Goal: Find contact information: Find contact information

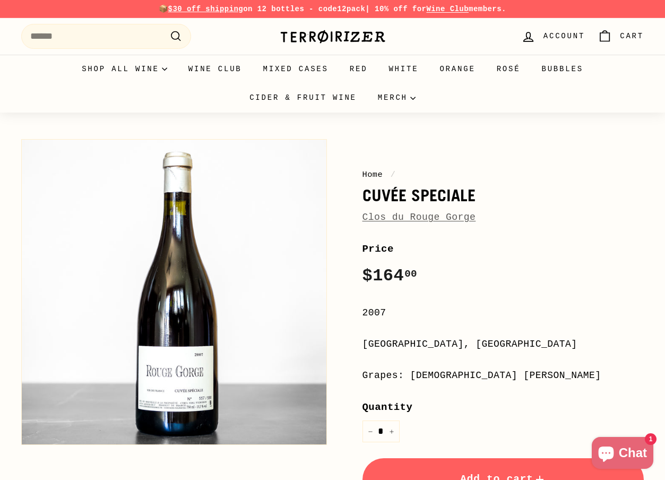
click at [391, 219] on link "Clos du Rouge Gorge" at bounding box center [420, 217] width 114 height 11
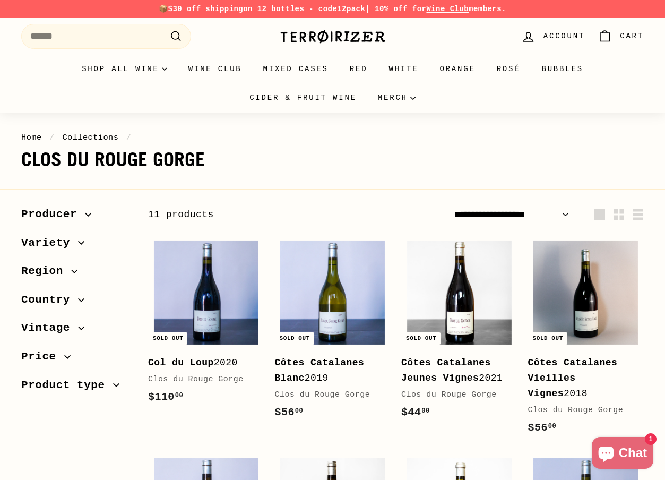
click at [31, 210] on span "Producer" at bounding box center [53, 214] width 64 height 18
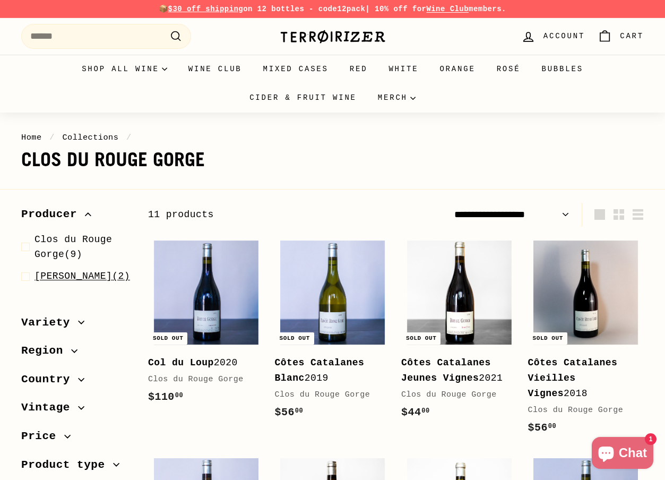
click at [54, 278] on span "Cyril Fahl" at bounding box center [74, 276] width 78 height 11
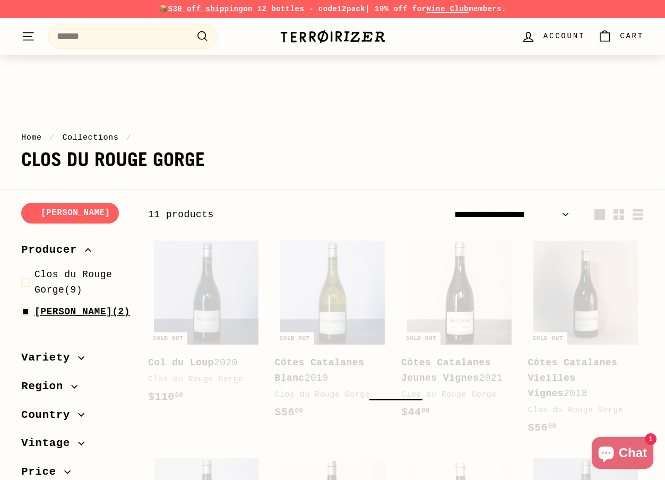
scroll to position [164, 0]
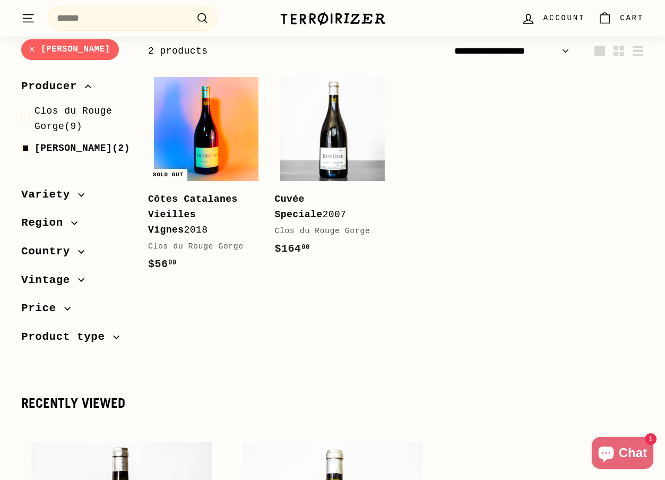
click at [206, 155] on img at bounding box center [206, 129] width 105 height 105
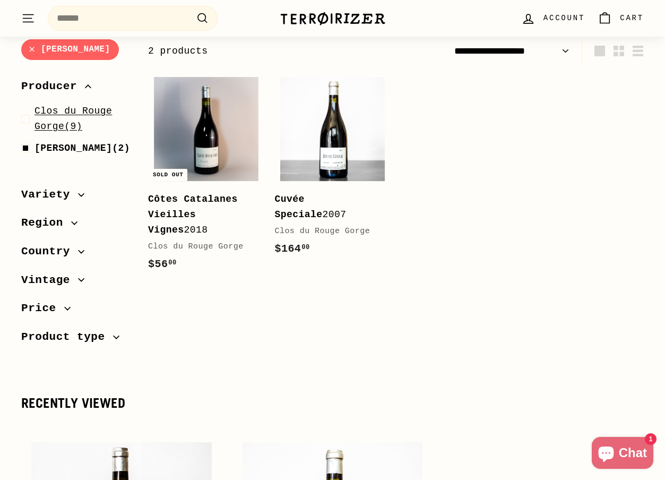
click at [45, 113] on span "Clos du Rouge Gorge" at bounding box center [74, 119] width 78 height 26
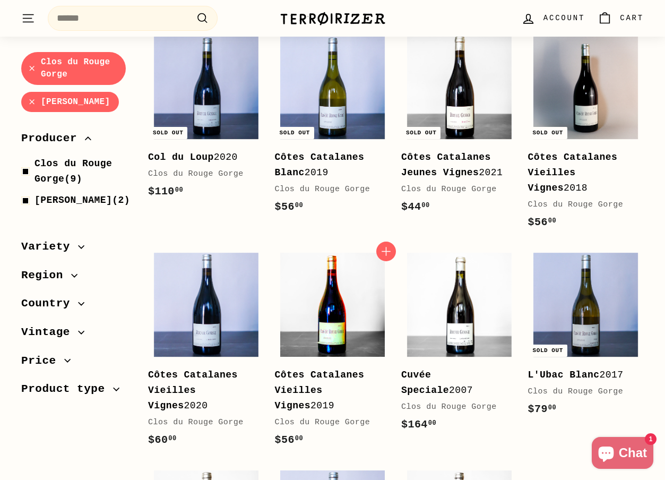
scroll to position [320, 0]
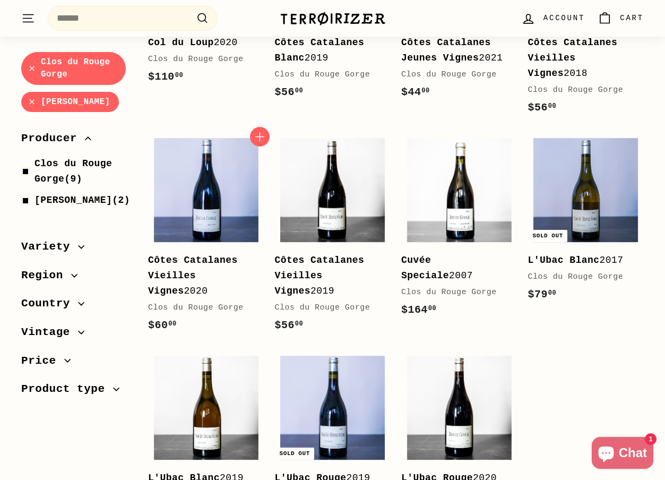
click at [178, 270] on b "Côtes Catalanes Vieilles Vignes" at bounding box center [193, 275] width 90 height 41
click at [330, 207] on img at bounding box center [332, 190] width 105 height 105
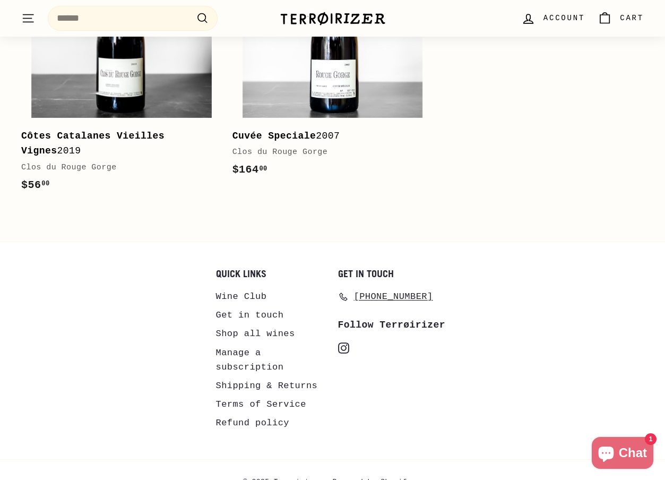
scroll to position [1040, 0]
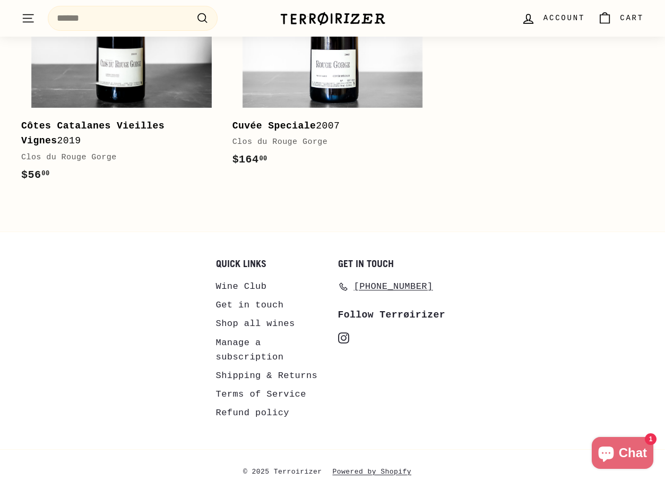
click at [244, 302] on link "Get in touch" at bounding box center [250, 305] width 68 height 19
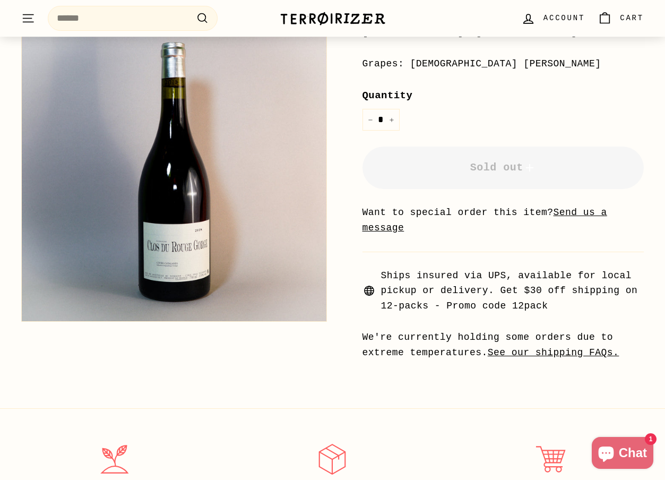
scroll to position [319, 0]
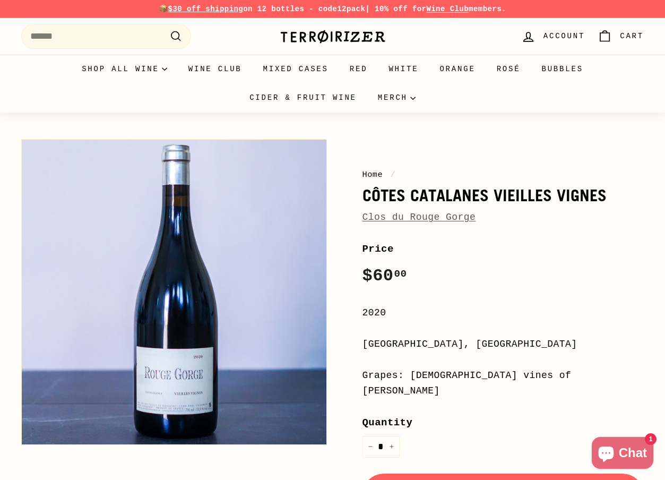
click at [188, 354] on button "Zoom" at bounding box center [174, 292] width 305 height 305
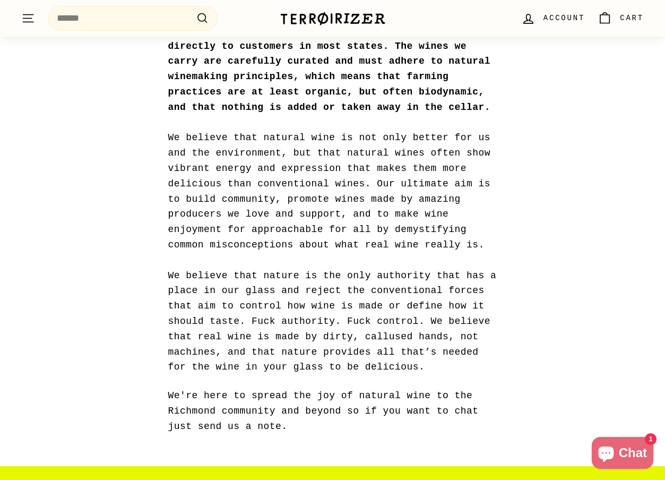
scroll to position [212, 0]
